Goal: Check status

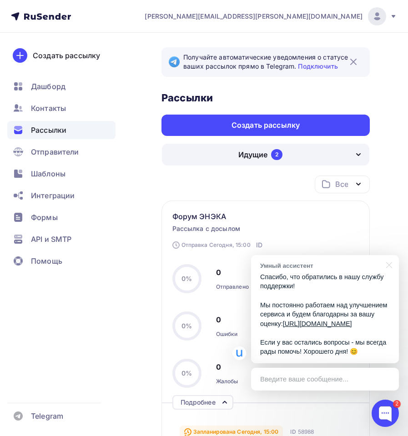
scroll to position [114, 0]
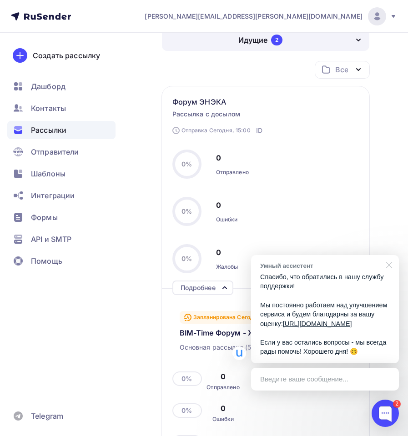
click at [387, 255] on div at bounding box center [387, 264] width 23 height 19
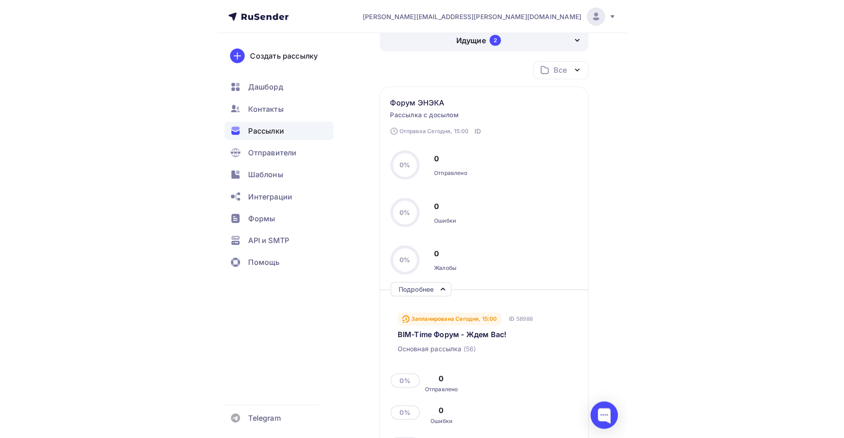
scroll to position [88, 0]
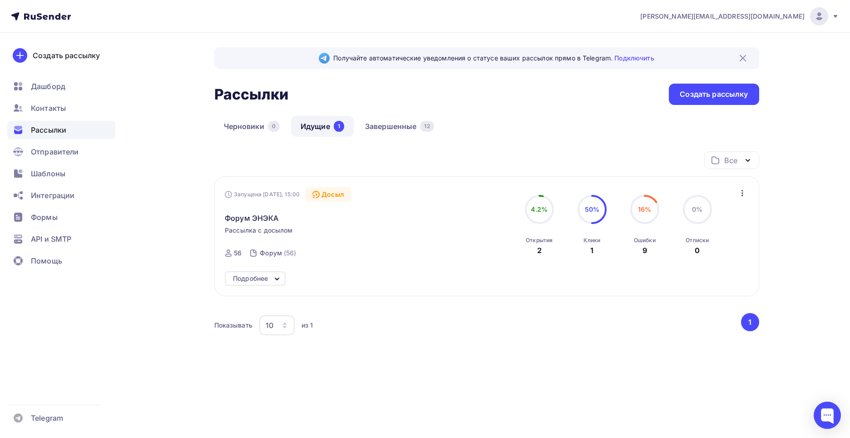
click at [280, 283] on icon at bounding box center [277, 278] width 11 height 11
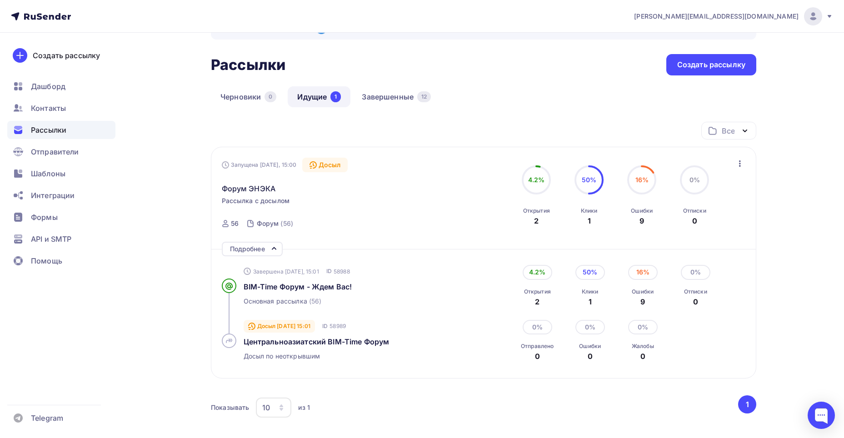
scroll to position [45, 0]
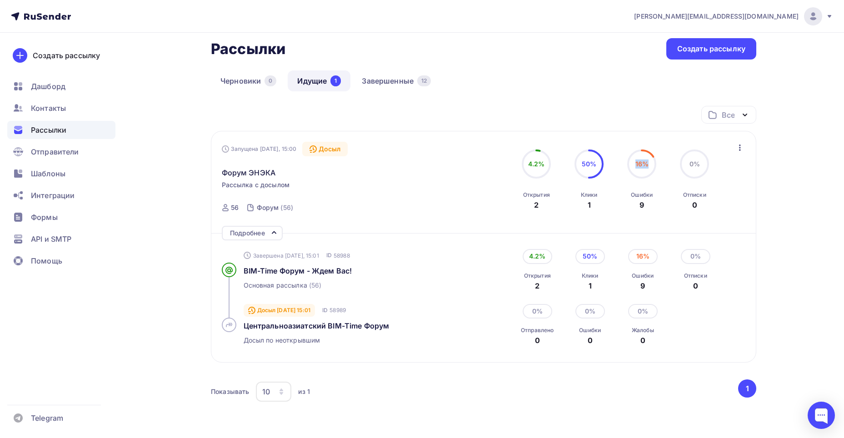
drag, startPoint x: 647, startPoint y: 166, endPoint x: 634, endPoint y: 164, distance: 13.0
click at [634, 164] on div "16%" at bounding box center [641, 163] width 29 height 29
click at [654, 192] on div "16% 16% Ошибки 9" at bounding box center [641, 179] width 45 height 61
click at [652, 194] on div "16% 16% Ошибки 9" at bounding box center [641, 179] width 45 height 61
drag, startPoint x: 652, startPoint y: 194, endPoint x: 632, endPoint y: 190, distance: 20.4
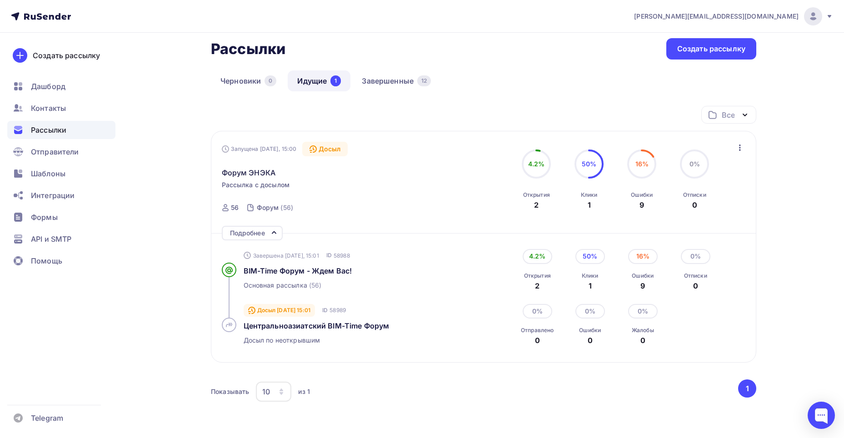
click at [632, 190] on div "Ошибки 9" at bounding box center [642, 198] width 22 height 25
click at [634, 203] on div "Ошибки 9" at bounding box center [642, 198] width 22 height 25
click at [440, 330] on link "Центральноазиатский BIM-Time Форум" at bounding box center [347, 325] width 207 height 11
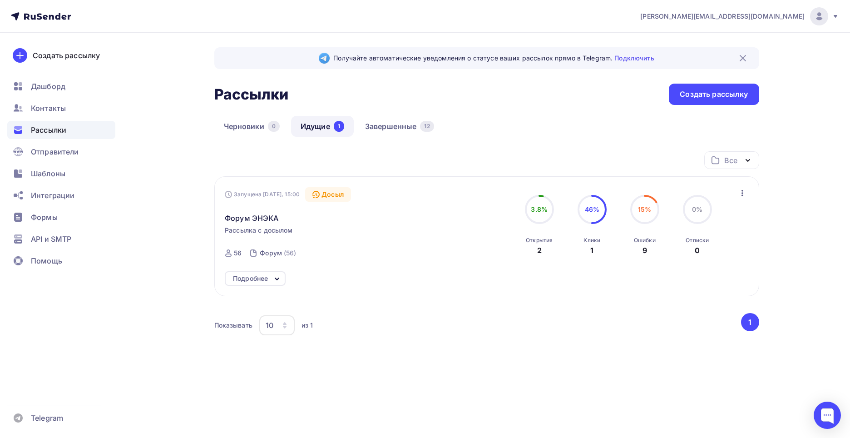
click at [278, 280] on icon at bounding box center [277, 278] width 11 height 11
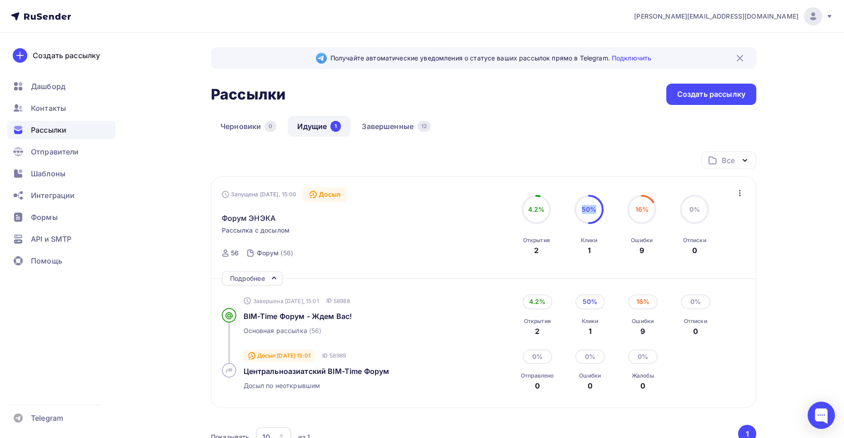
drag, startPoint x: 581, startPoint y: 210, endPoint x: 595, endPoint y: 209, distance: 13.2
click at [595, 209] on span "50%" at bounding box center [588, 209] width 15 height 8
click at [594, 215] on circle at bounding box center [588, 209] width 27 height 27
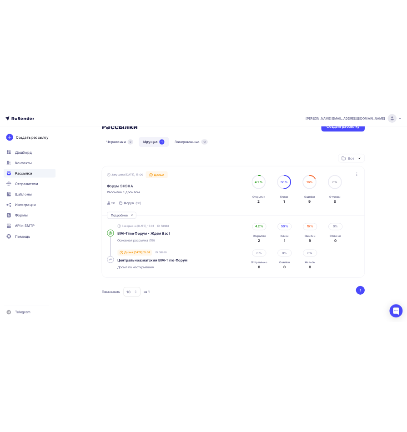
scroll to position [45, 0]
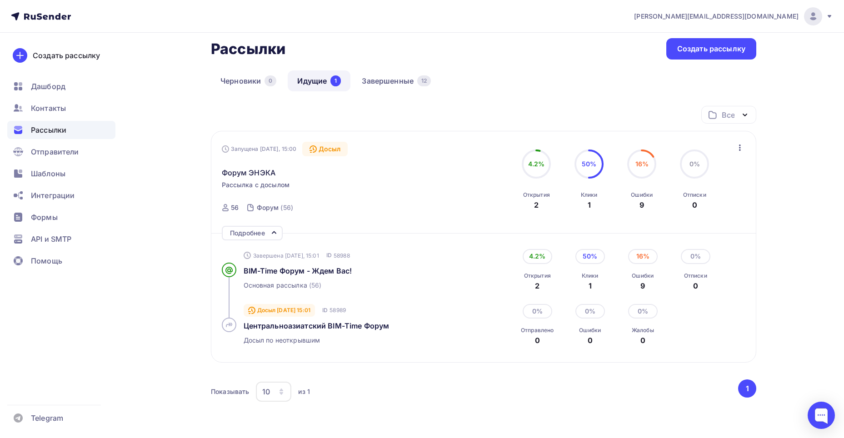
drag, startPoint x: 312, startPoint y: 38, endPoint x: 333, endPoint y: 31, distance: 22.4
click at [312, 38] on div "Получайте автоматические уведомления о статусе ваших рассылок прямо в Telegram.…" at bounding box center [483, 230] width 545 height 456
